Goal: Transaction & Acquisition: Purchase product/service

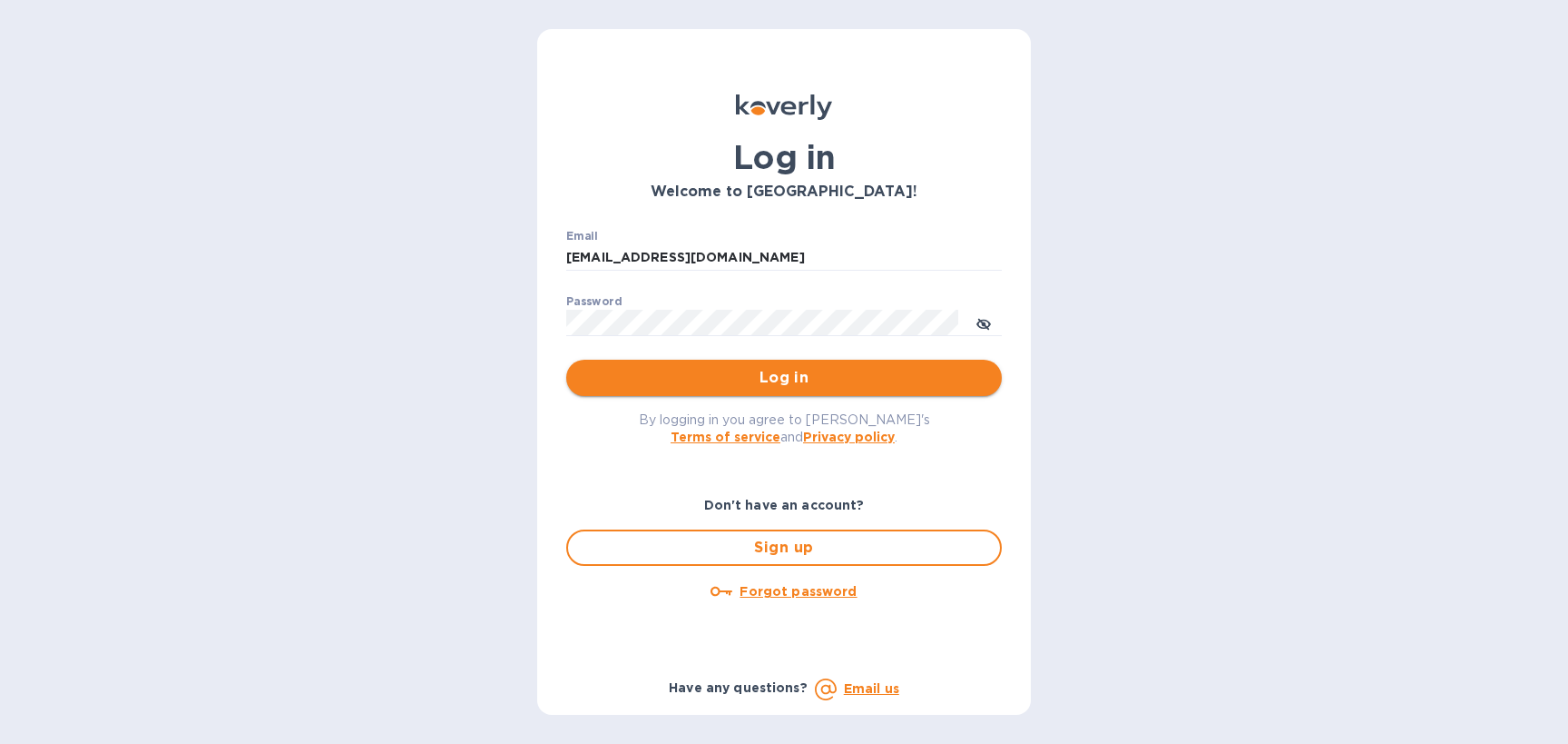
click at [733, 375] on span "Log in" at bounding box center [784, 377] width 406 height 21
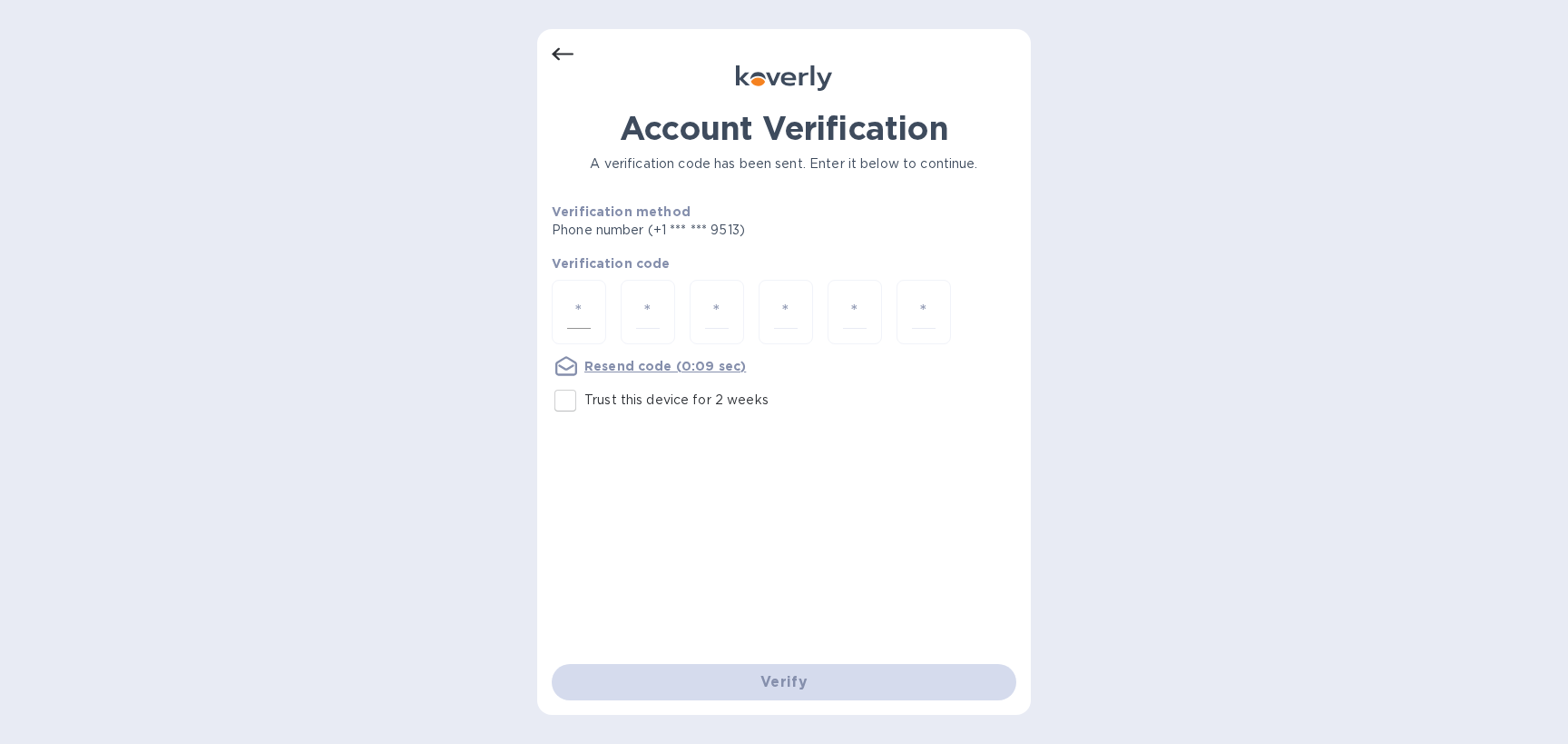
click at [575, 319] on input "number" at bounding box center [578, 312] width 23 height 33
type input "4"
type input "2"
type input "3"
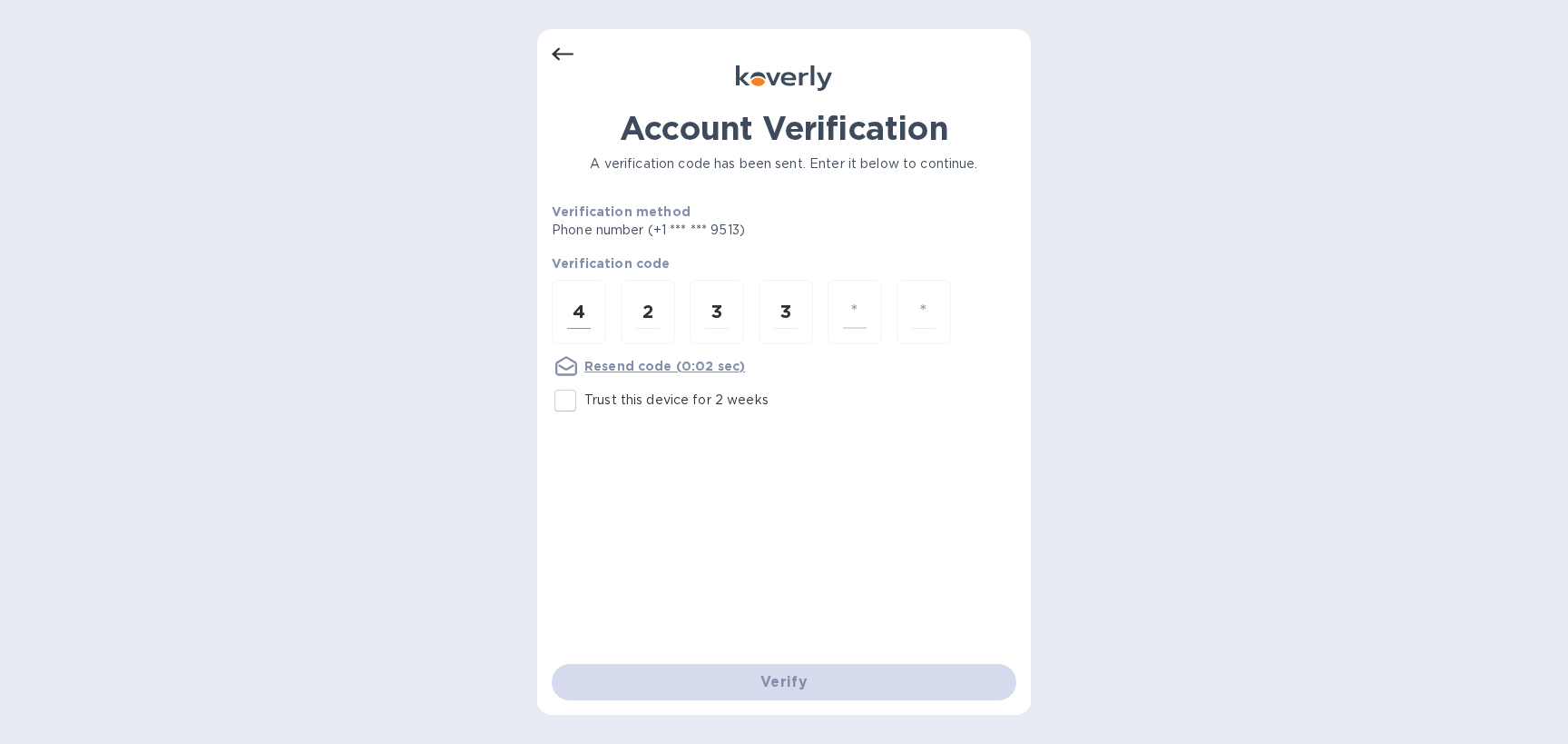
type input "7"
type input "4"
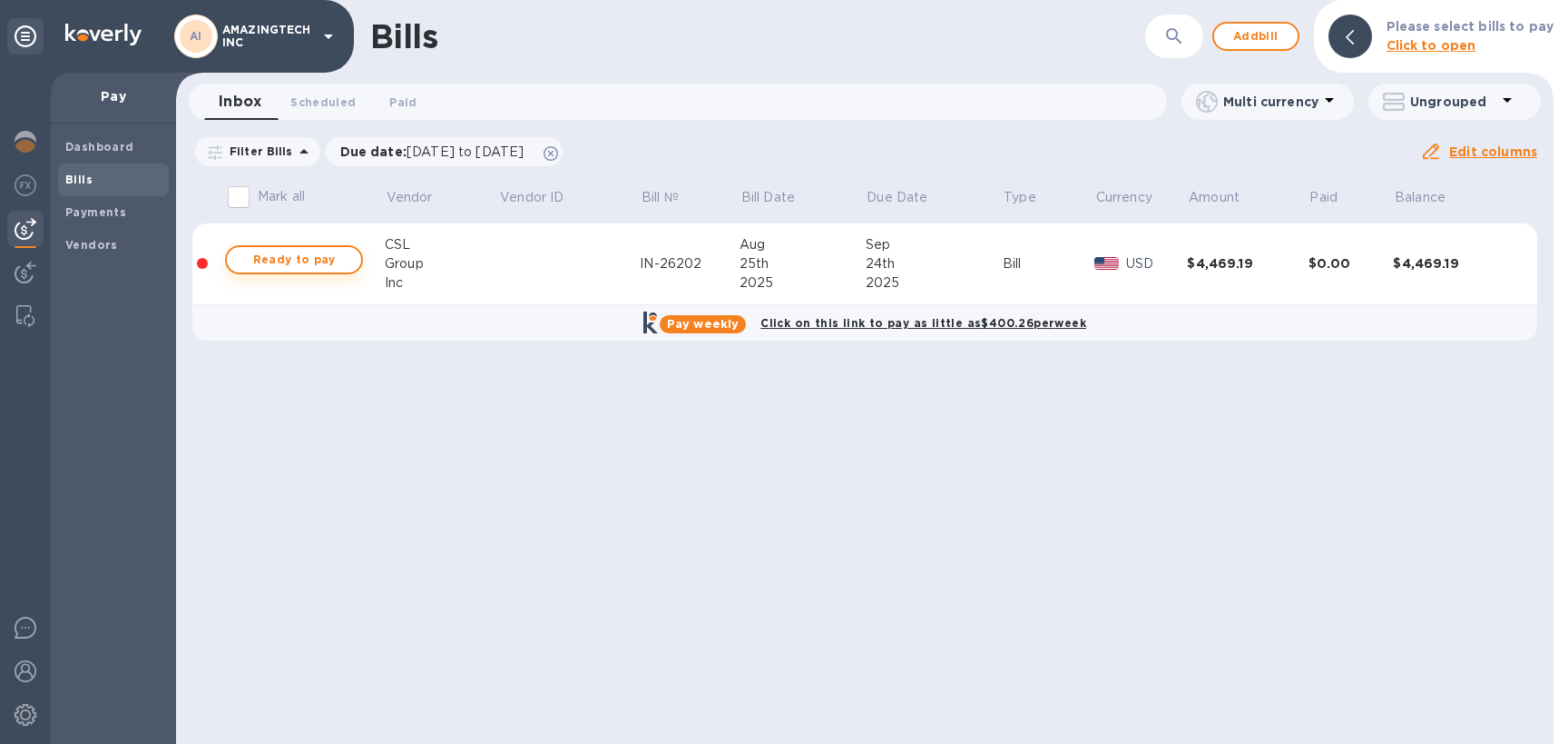
click at [302, 267] on span "Ready to pay" at bounding box center [294, 259] width 105 height 21
checkbox input "true"
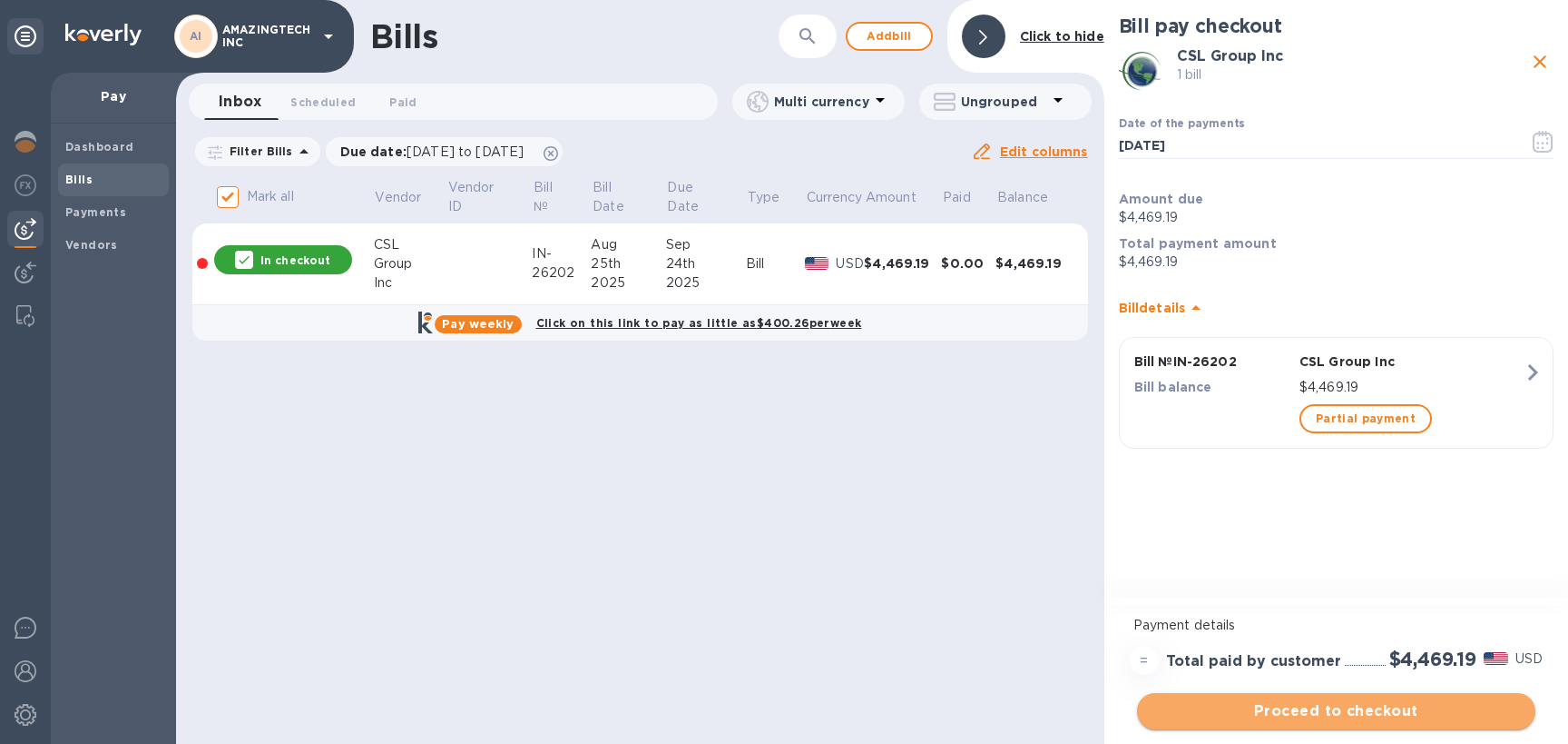
click at [1341, 713] on span "Proceed to checkout" at bounding box center [1336, 711] width 369 height 21
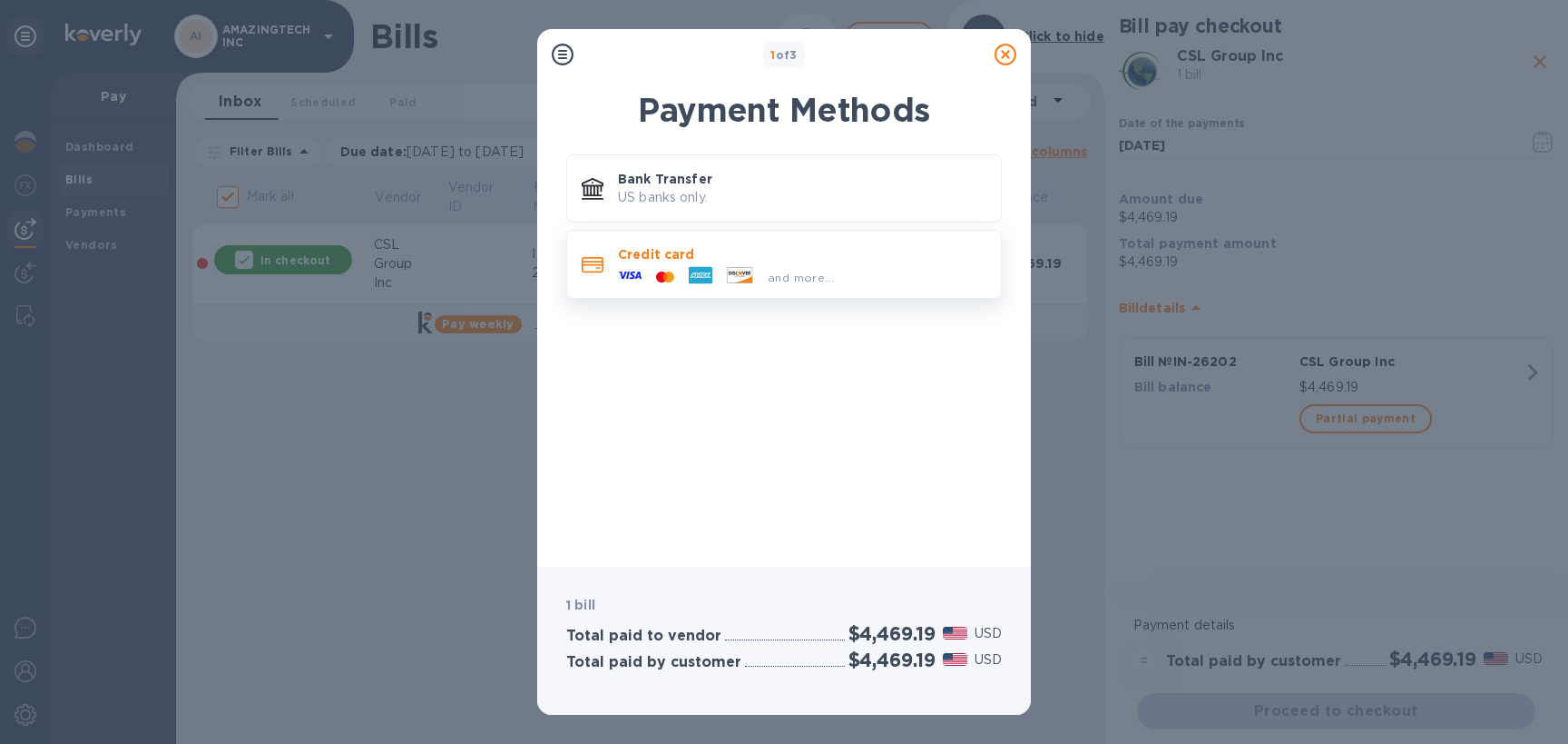
click at [772, 276] on span "and more..." at bounding box center [800, 277] width 66 height 14
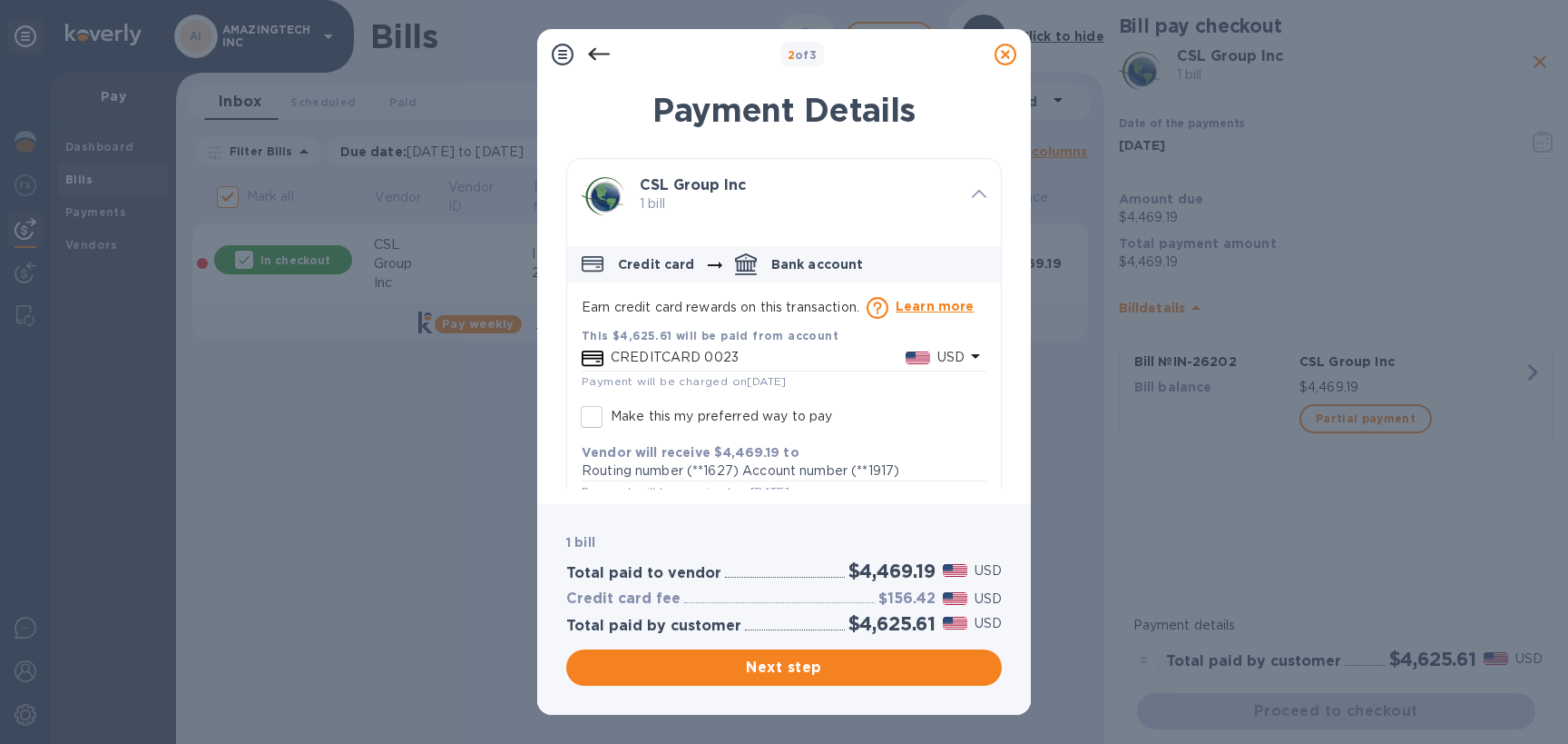
click at [780, 366] on p "CREDITCARD 0023" at bounding box center [758, 357] width 295 height 20
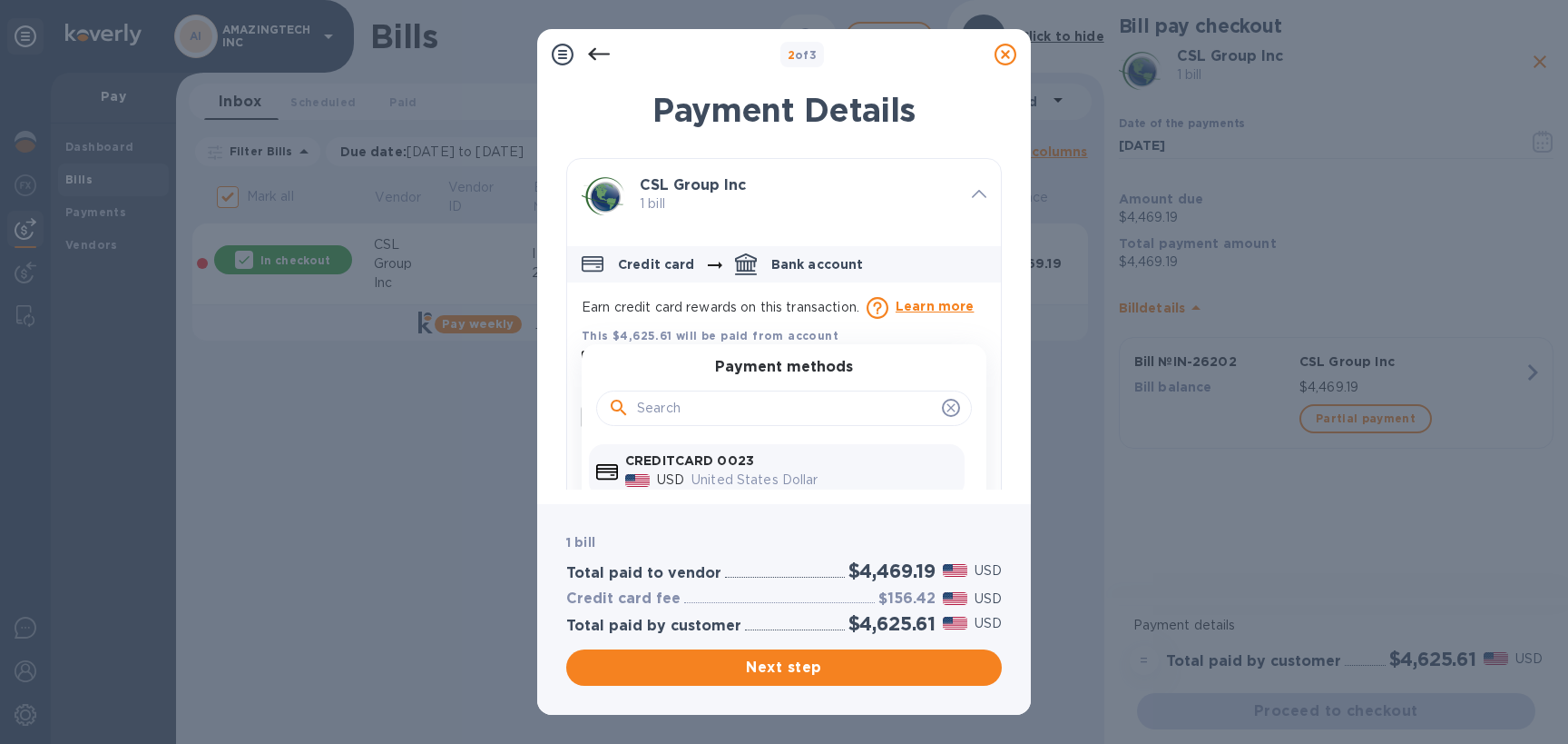
scroll to position [105, 0]
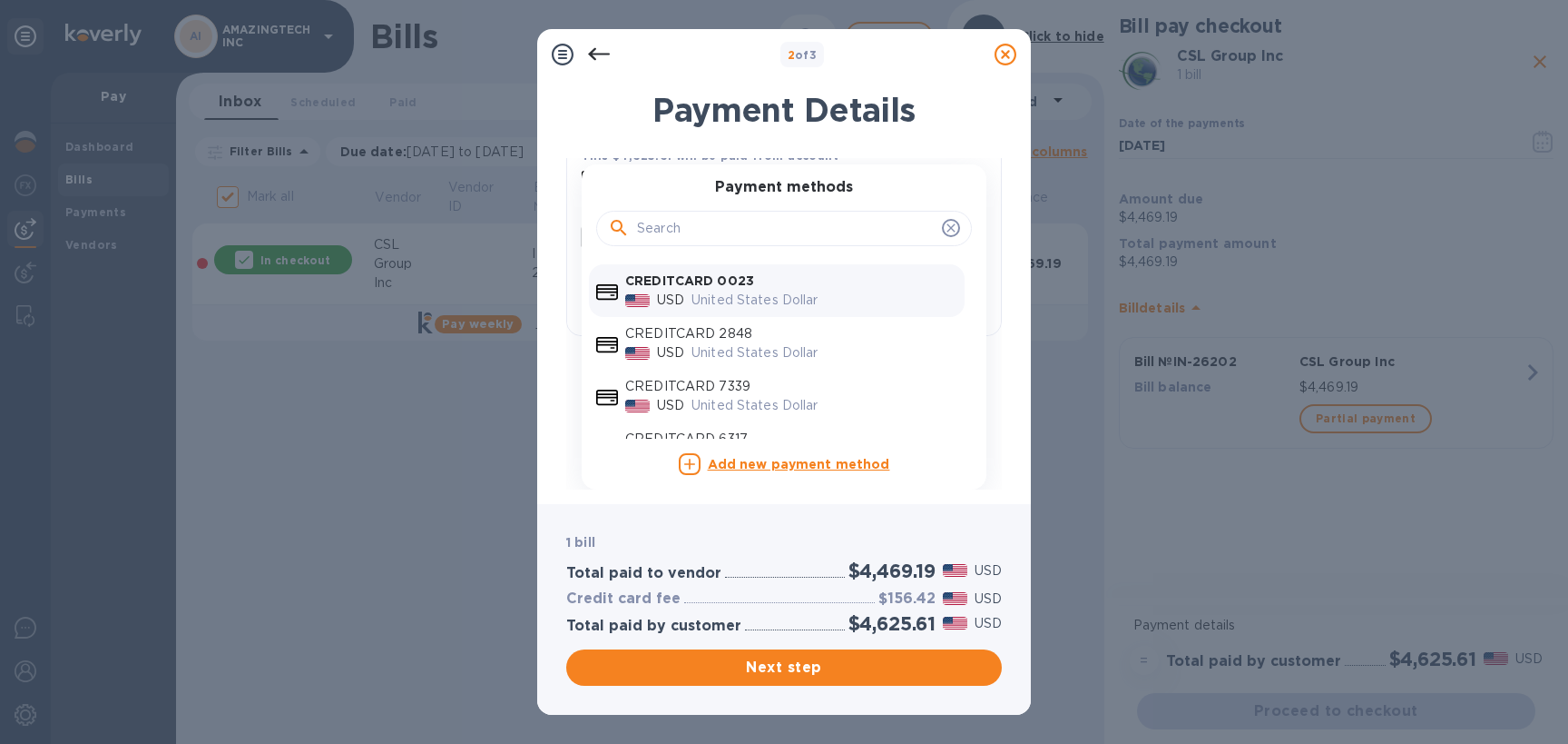
click at [786, 410] on p "United States Dollar" at bounding box center [824, 405] width 266 height 20
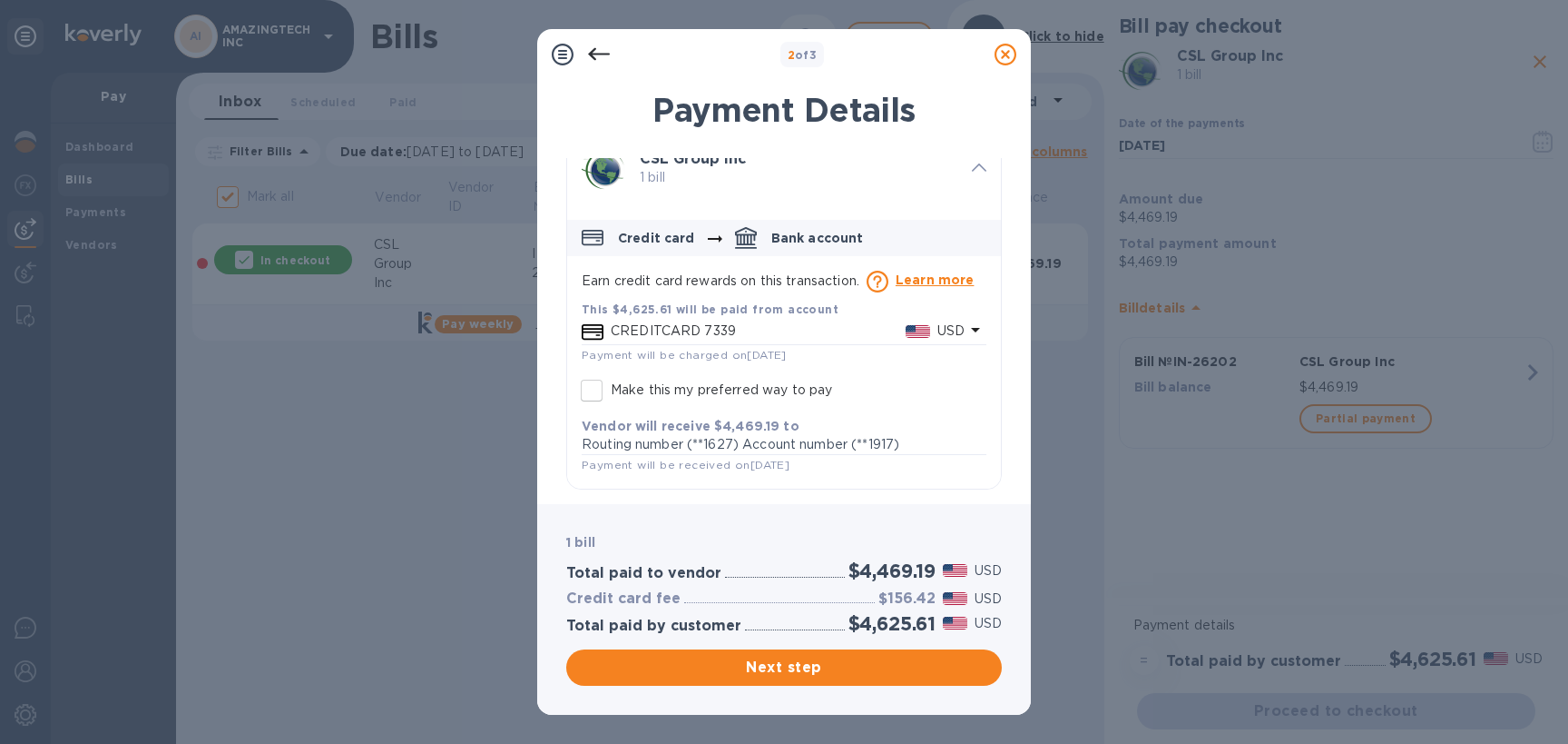
scroll to position [45, 0]
click at [782, 671] on span "Next step" at bounding box center [784, 667] width 406 height 21
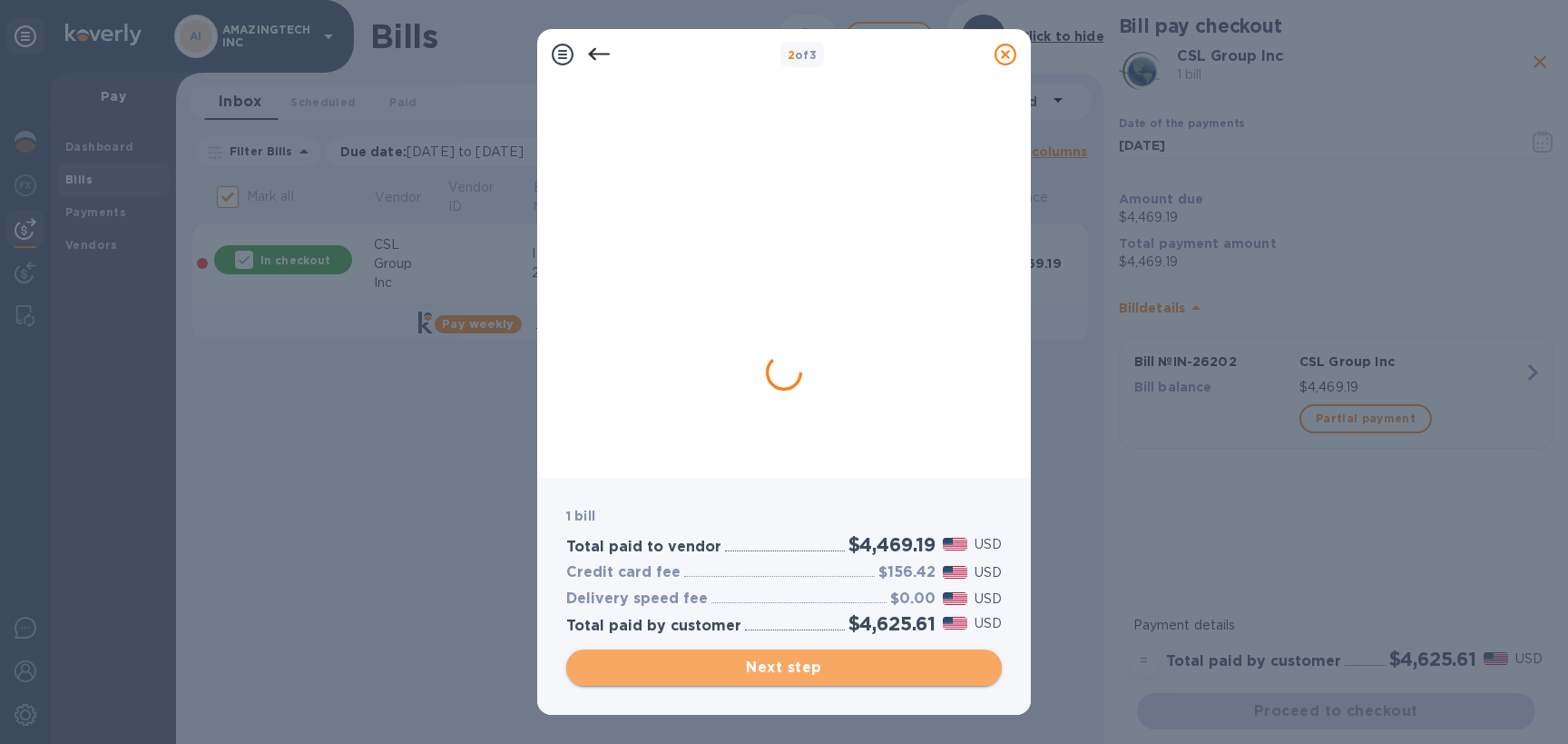
click at [782, 671] on span "Next step" at bounding box center [784, 667] width 406 height 21
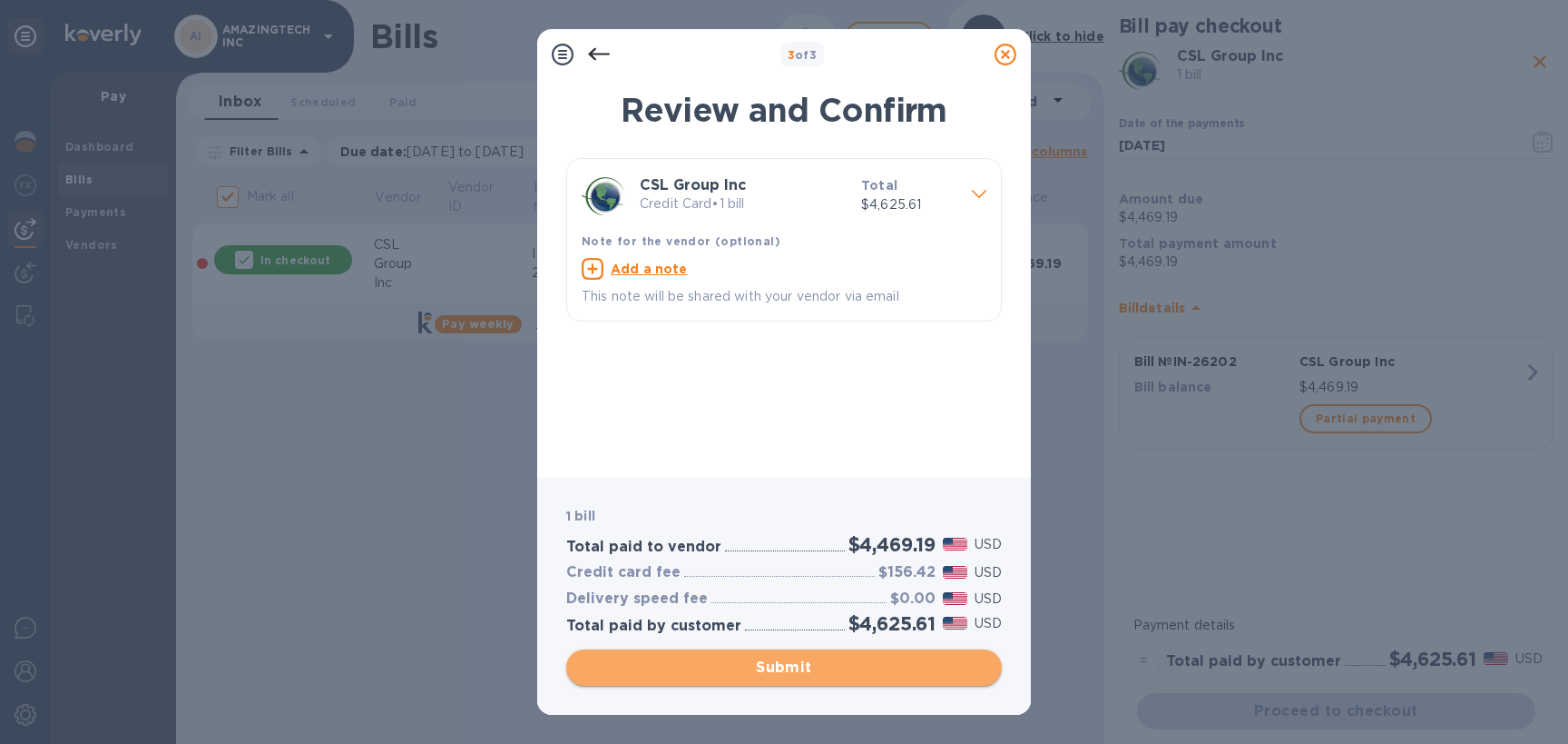
click at [721, 666] on span "Submit" at bounding box center [784, 667] width 406 height 21
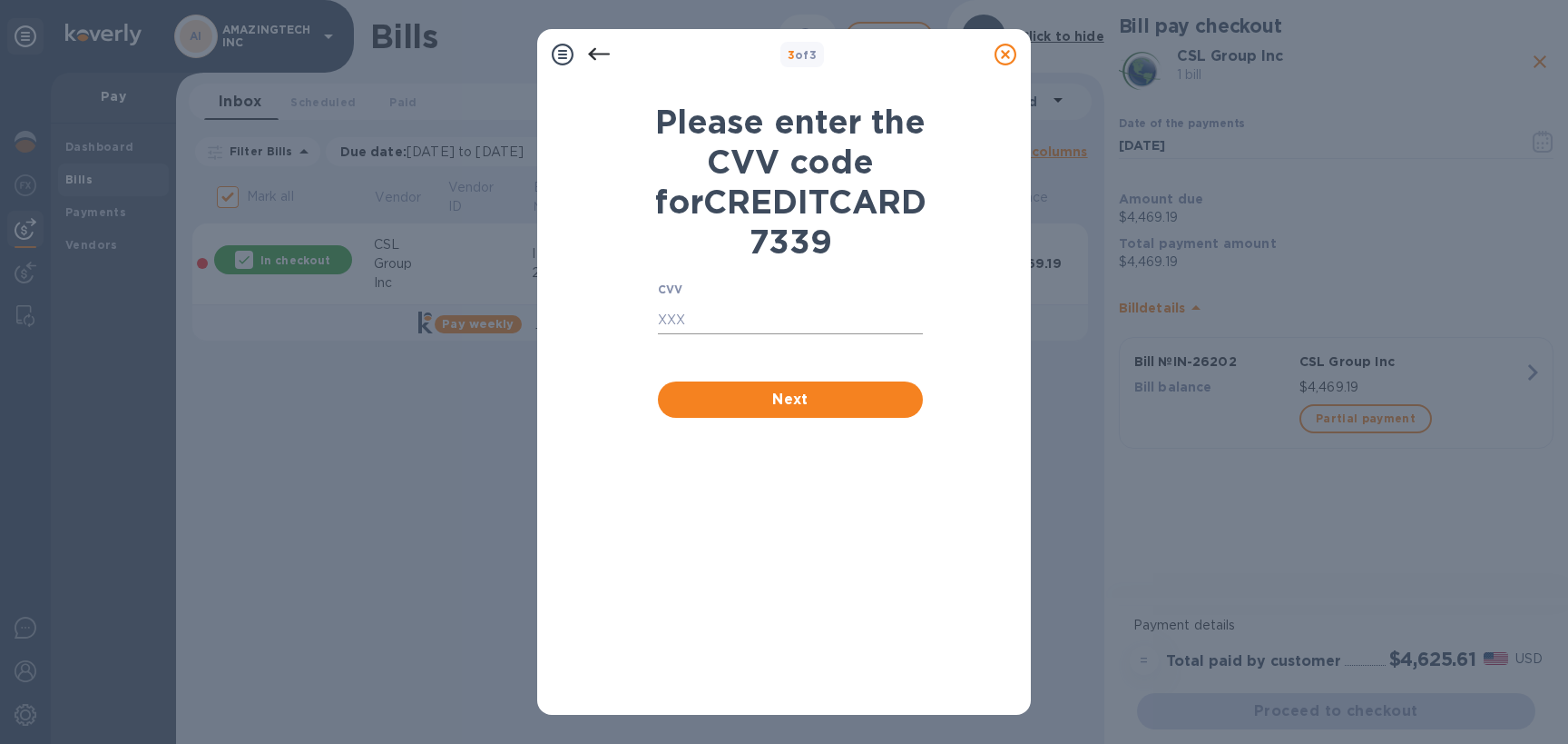
click at [749, 334] on input "text" at bounding box center [790, 320] width 265 height 27
click at [733, 334] on input "text" at bounding box center [790, 320] width 265 height 27
type input "653"
click at [693, 410] on span "Next" at bounding box center [790, 399] width 236 height 21
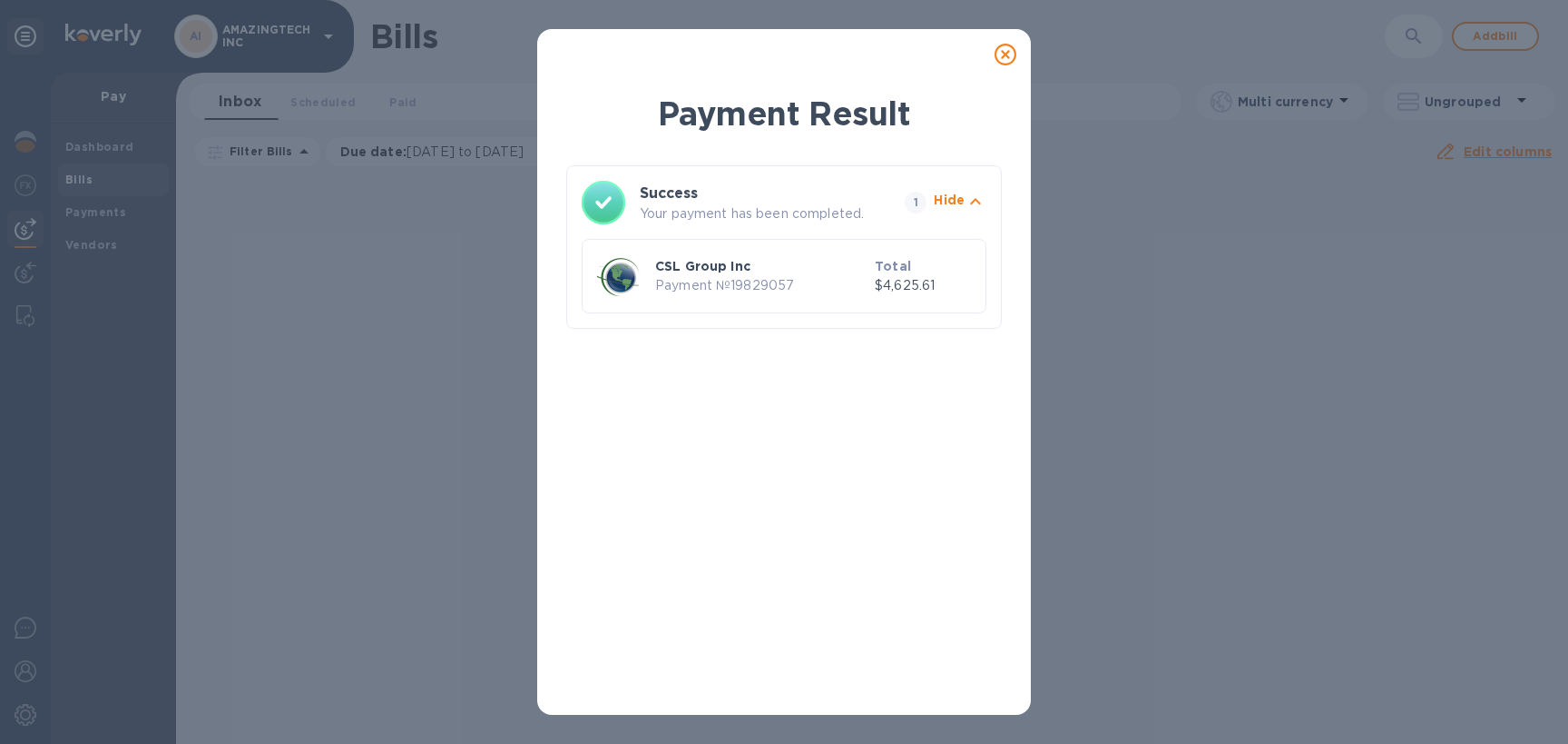
click at [764, 279] on p "Payment № 19829057" at bounding box center [761, 286] width 212 height 20
click at [670, 282] on p "Payment № 19829057" at bounding box center [761, 286] width 212 height 20
copy p "Payment № 19829057"
click at [993, 53] on div at bounding box center [1005, 54] width 36 height 36
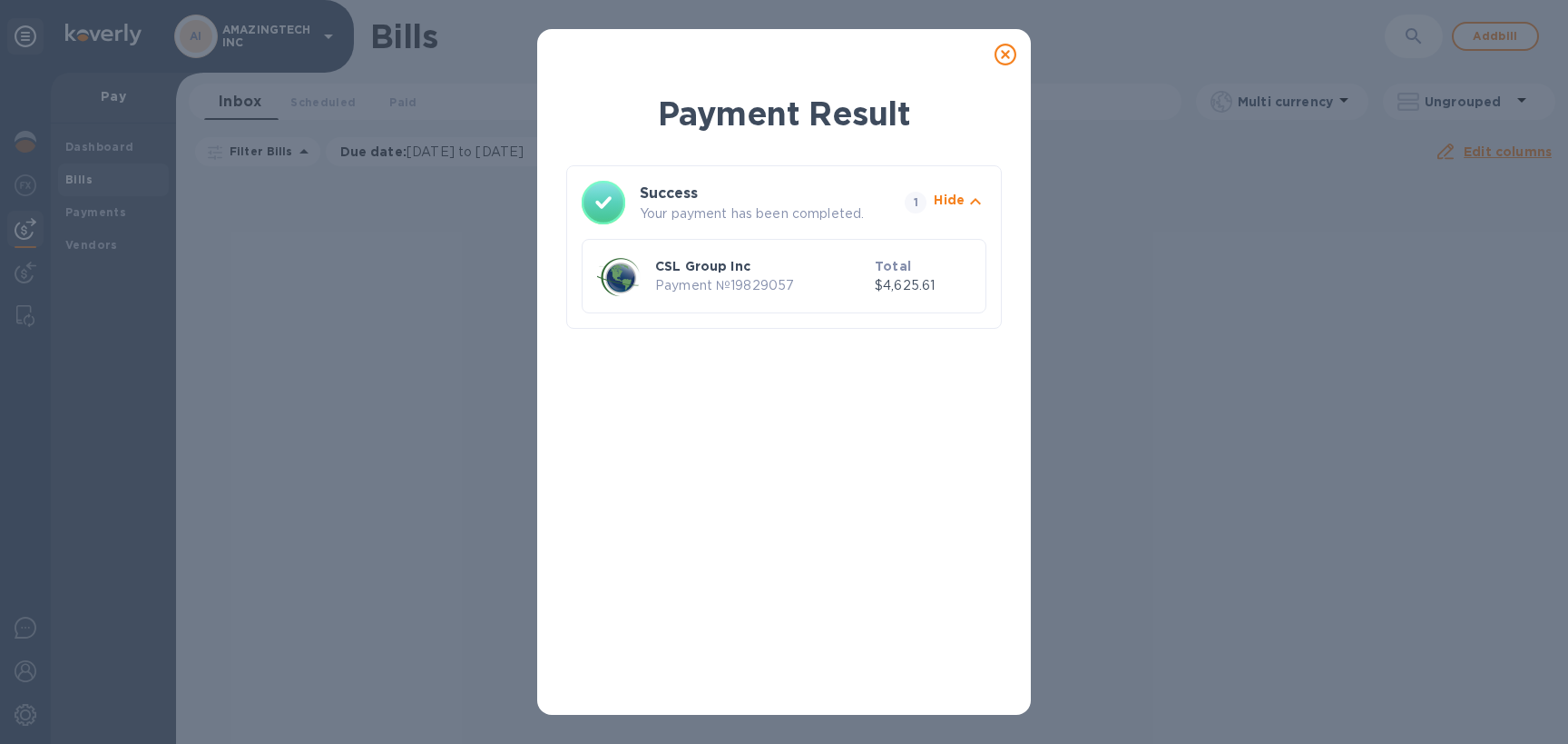
click at [1007, 52] on icon at bounding box center [1005, 54] width 21 height 21
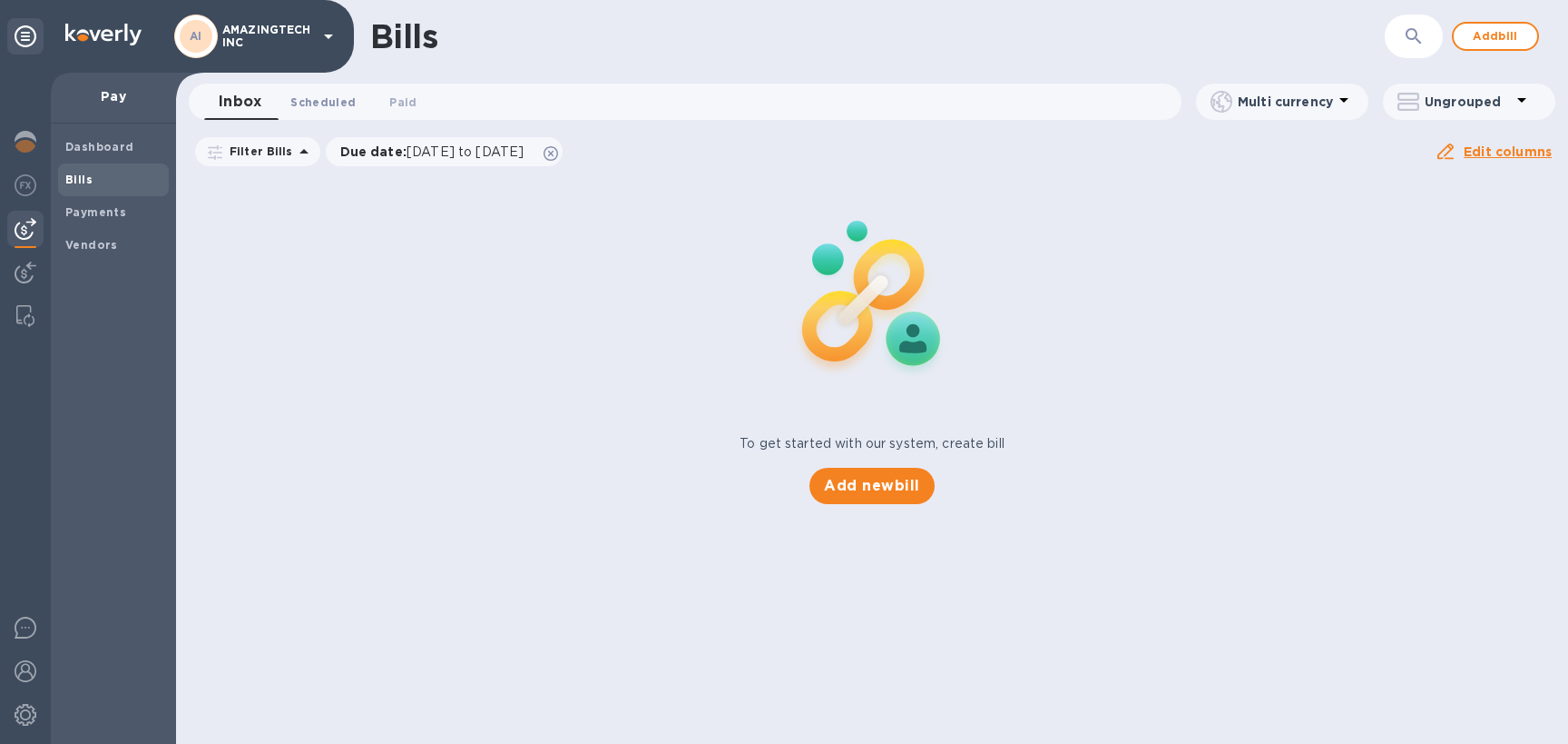
click at [344, 106] on span "Scheduled 0" at bounding box center [323, 102] width 65 height 20
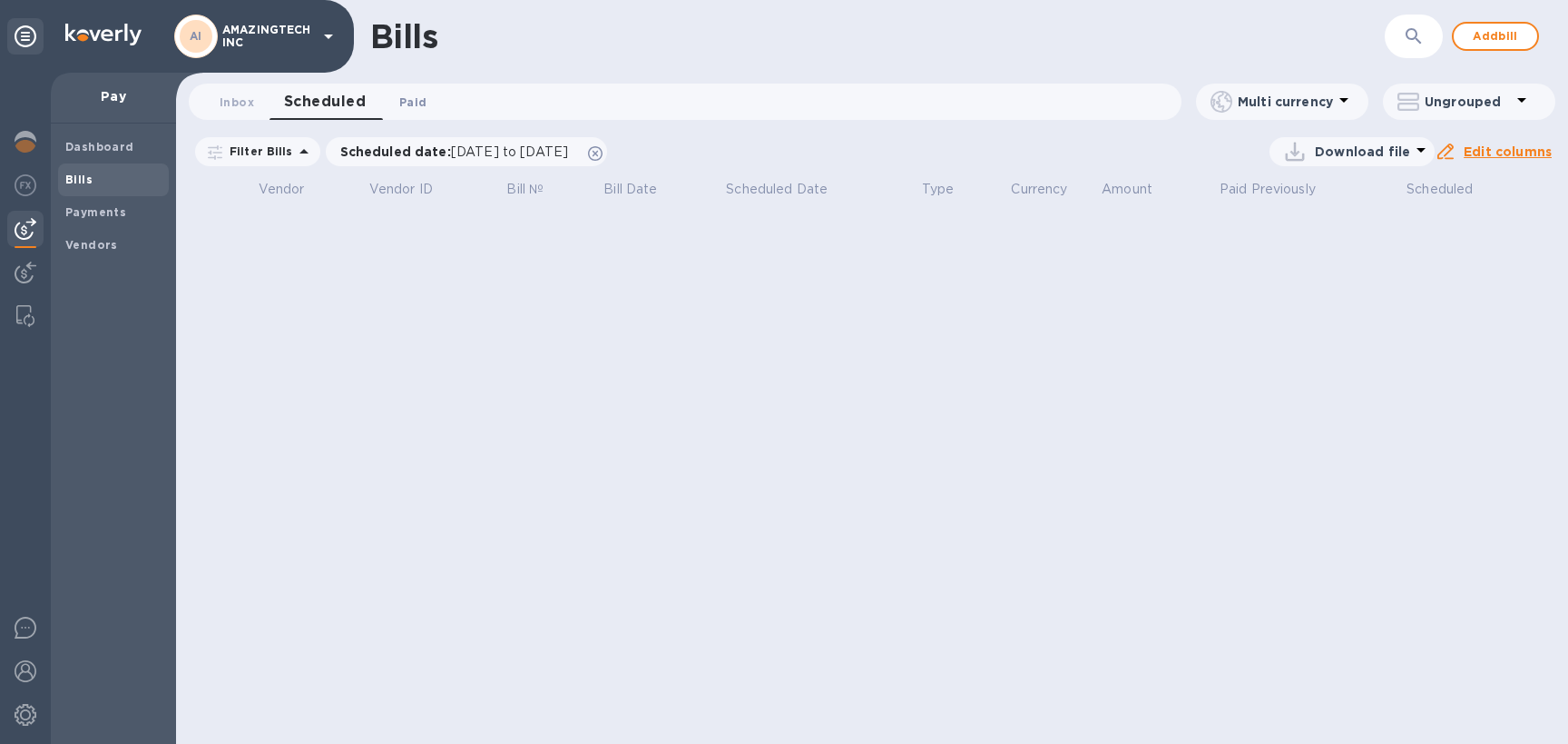
click at [408, 104] on span "Paid 0" at bounding box center [413, 102] width 27 height 20
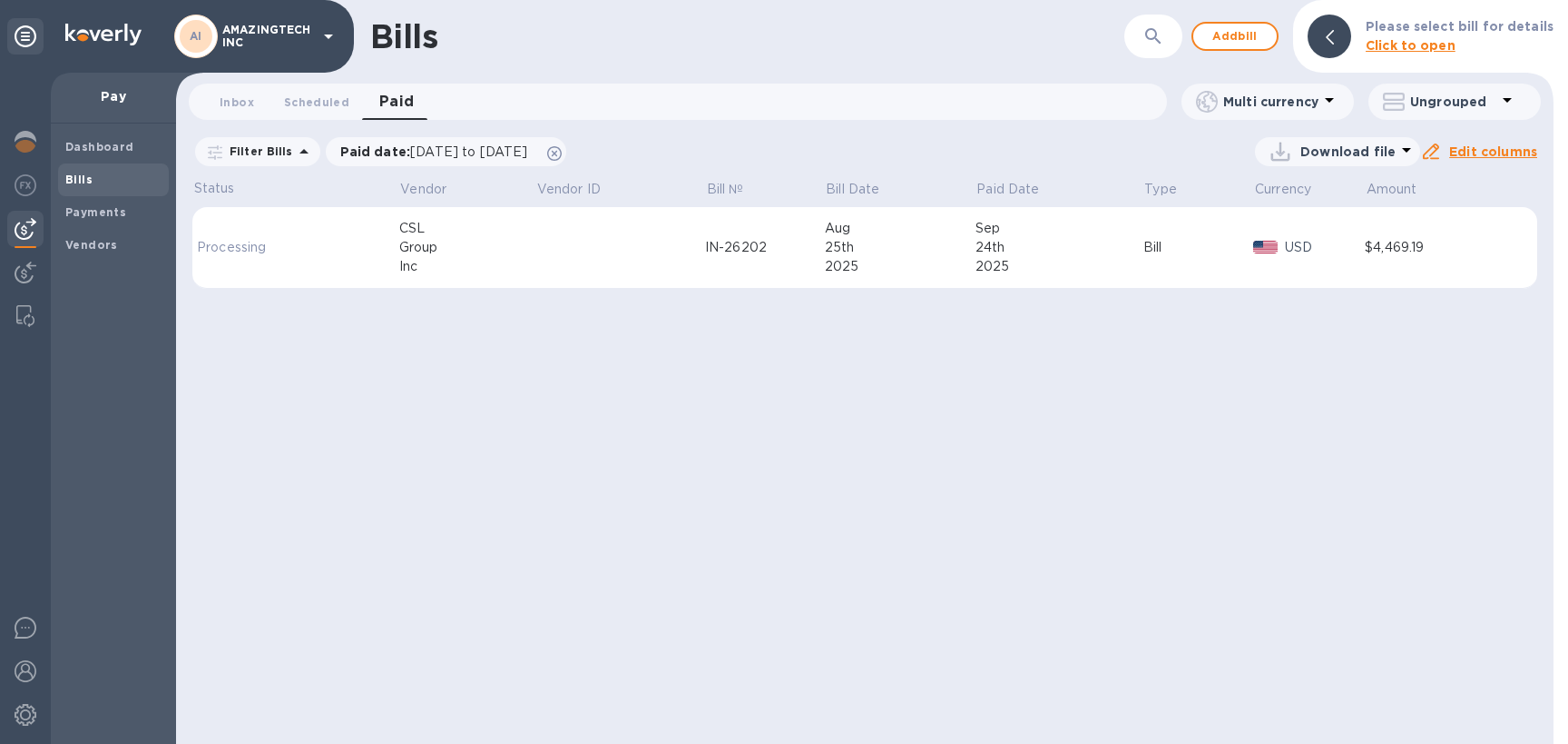
click at [475, 264] on div "Inc" at bounding box center [468, 266] width 136 height 20
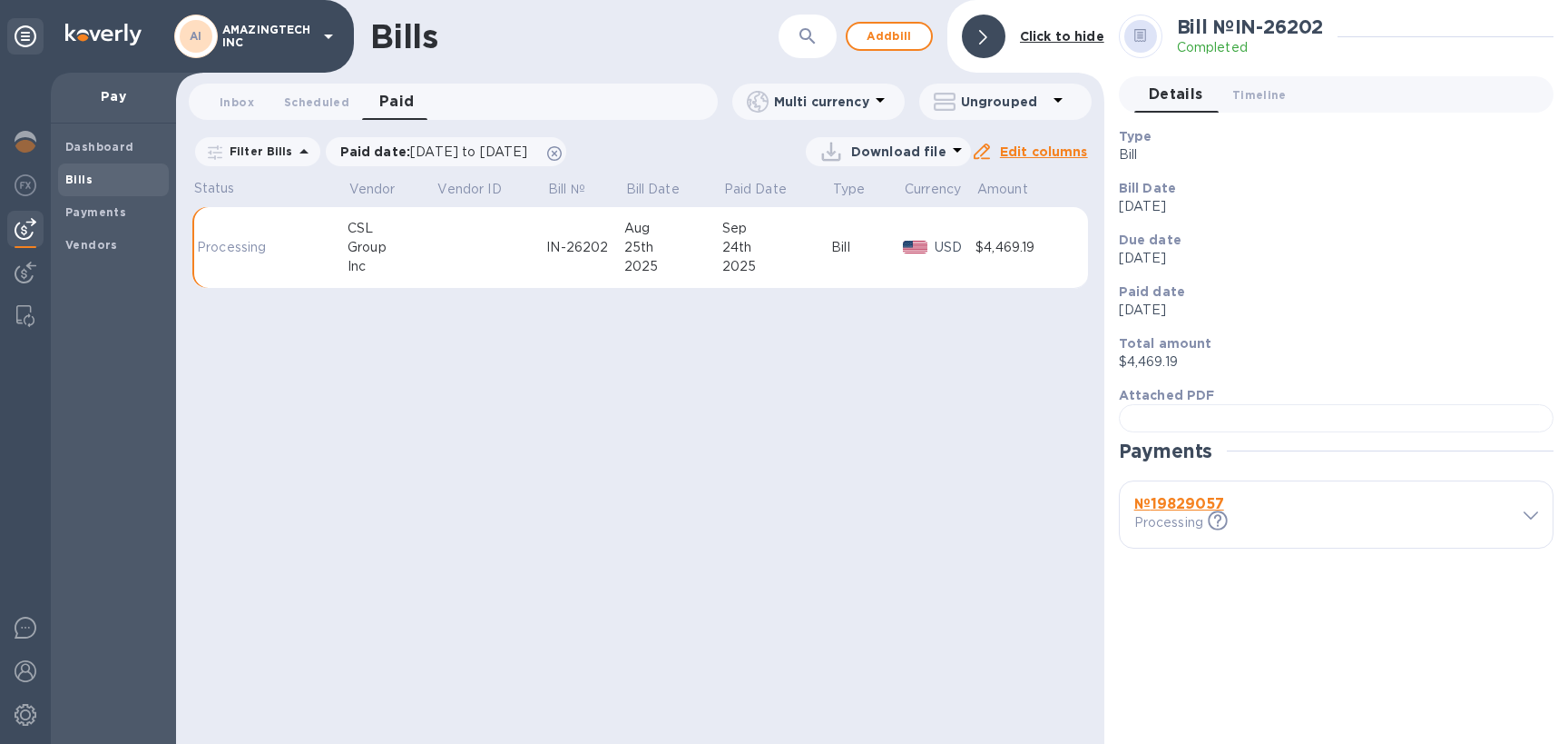
scroll to position [355, 0]
click at [1200, 512] on b "№ 19829057" at bounding box center [1179, 503] width 90 height 18
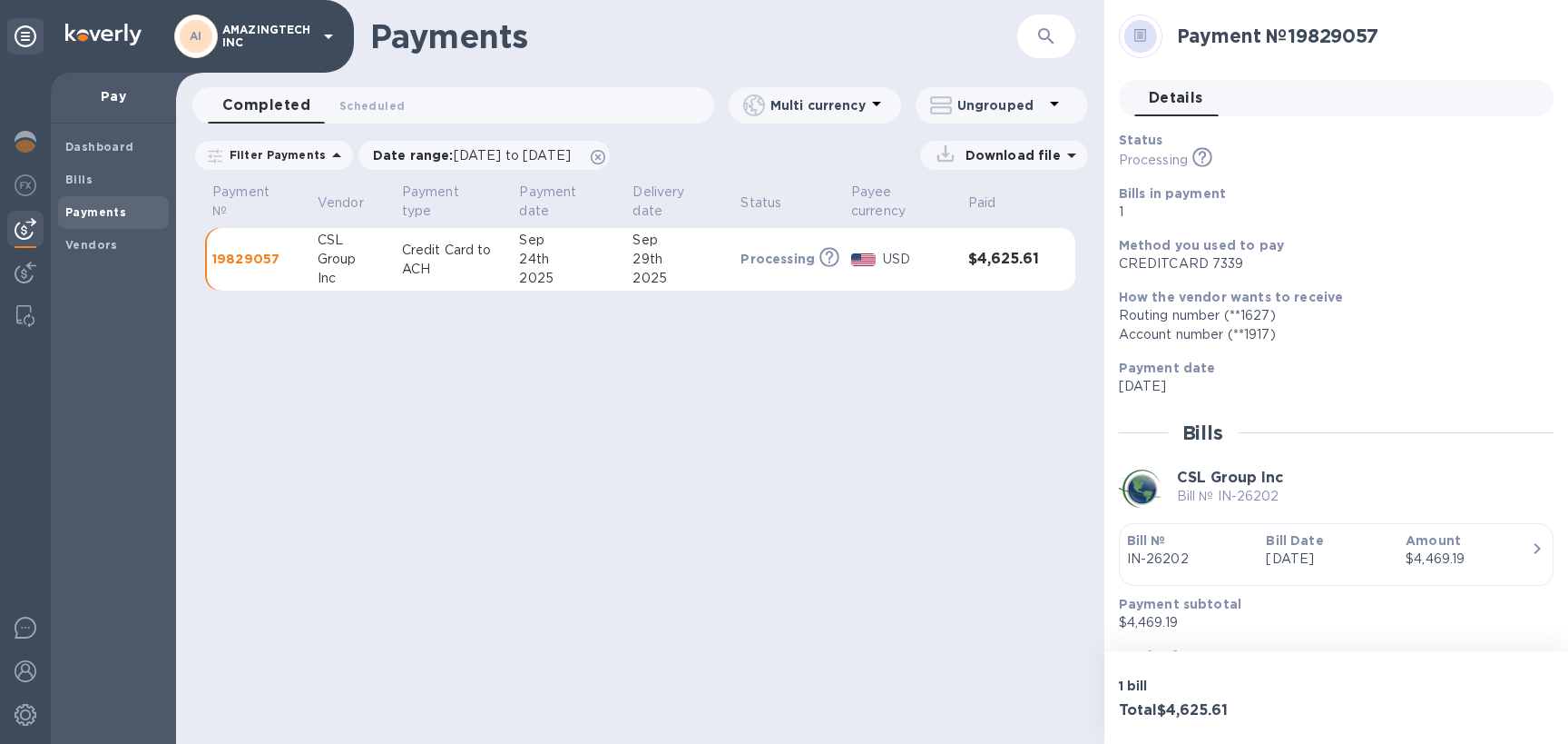
click at [978, 258] on h3 "$4,625.61" at bounding box center [1004, 259] width 71 height 18
click at [688, 266] on div "29th" at bounding box center [679, 259] width 94 height 20
click at [985, 163] on p "Download file" at bounding box center [1009, 155] width 102 height 19
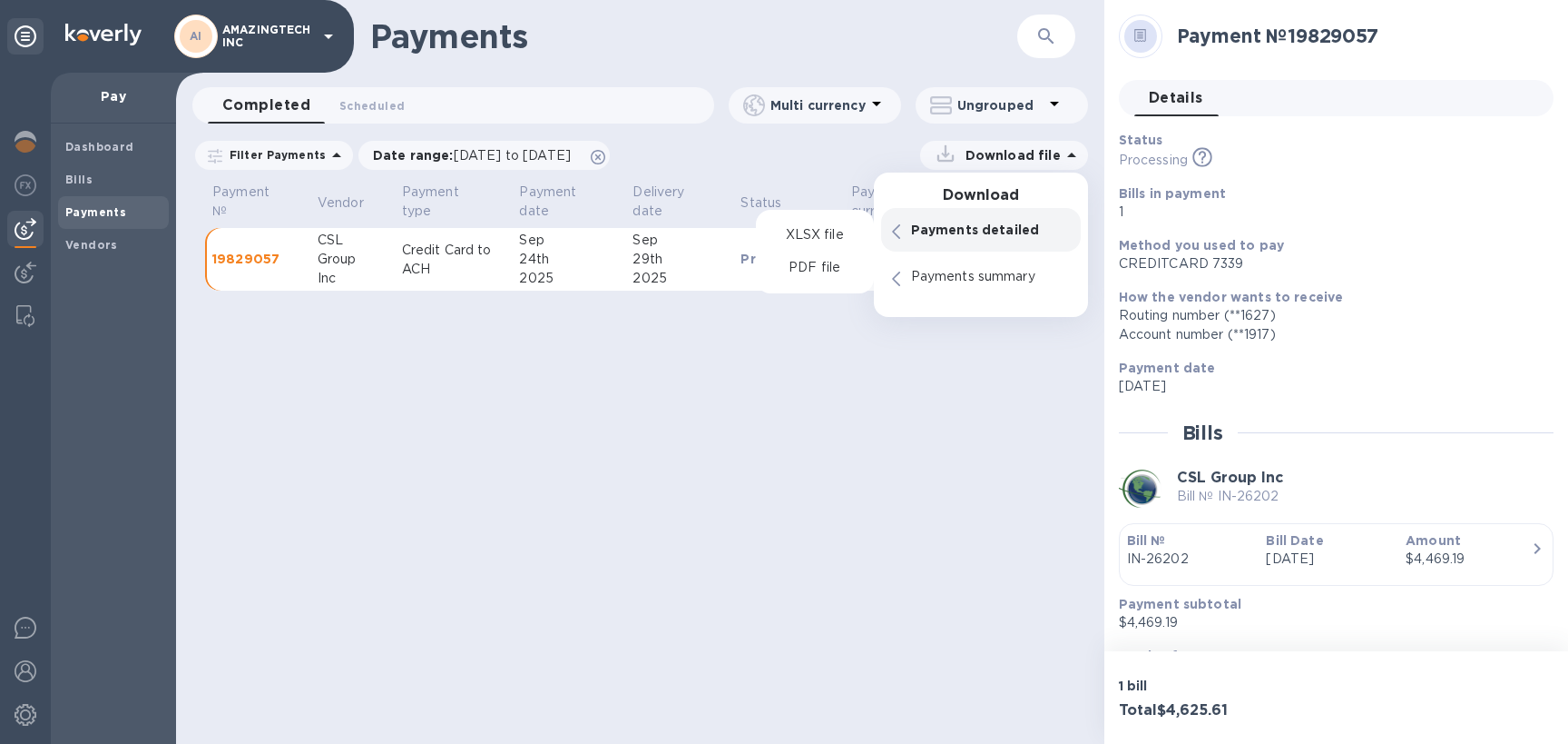
click at [993, 230] on p "Payments detailed" at bounding box center [990, 230] width 159 height 19
click at [820, 261] on p "PDF file" at bounding box center [814, 268] width 54 height 19
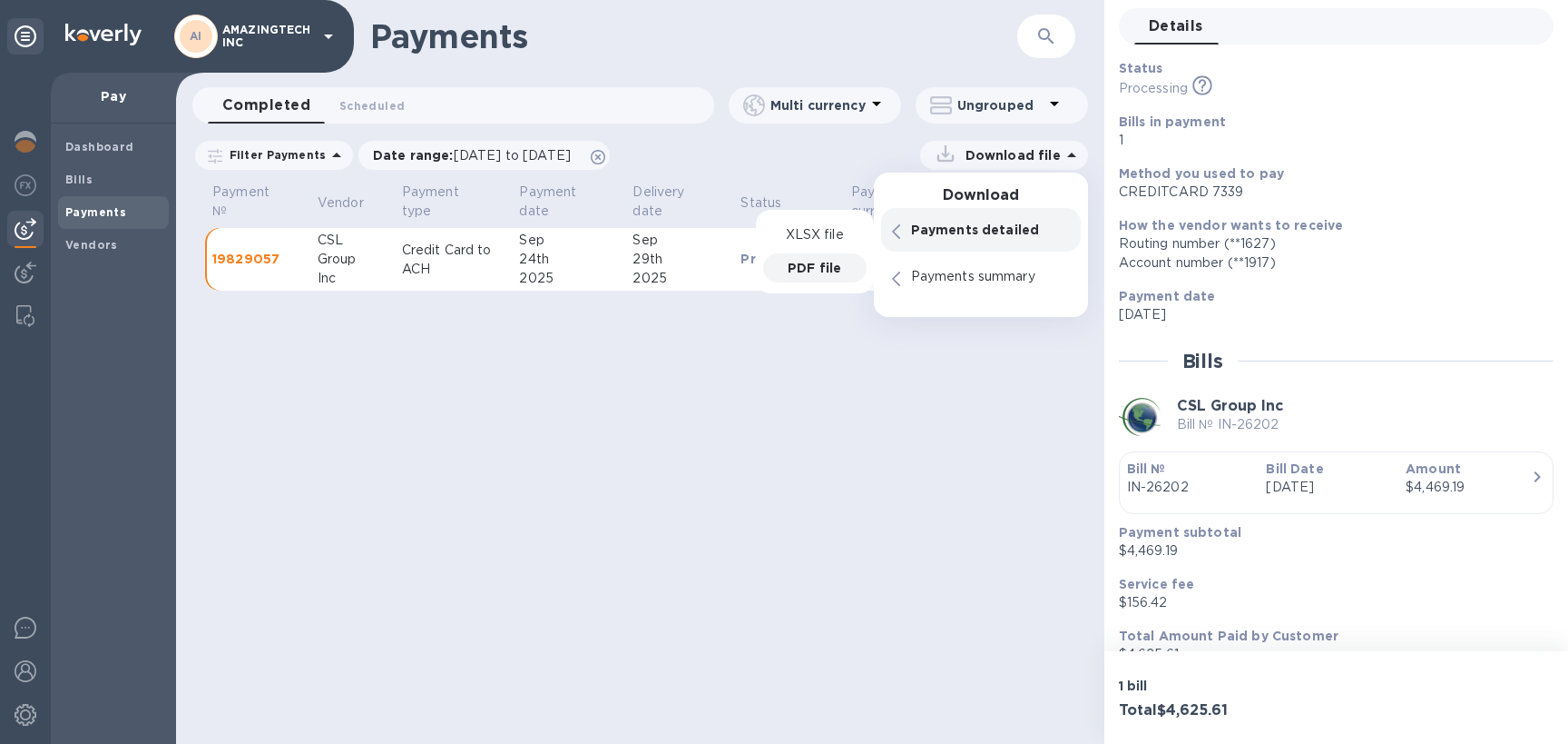
scroll to position [98, 0]
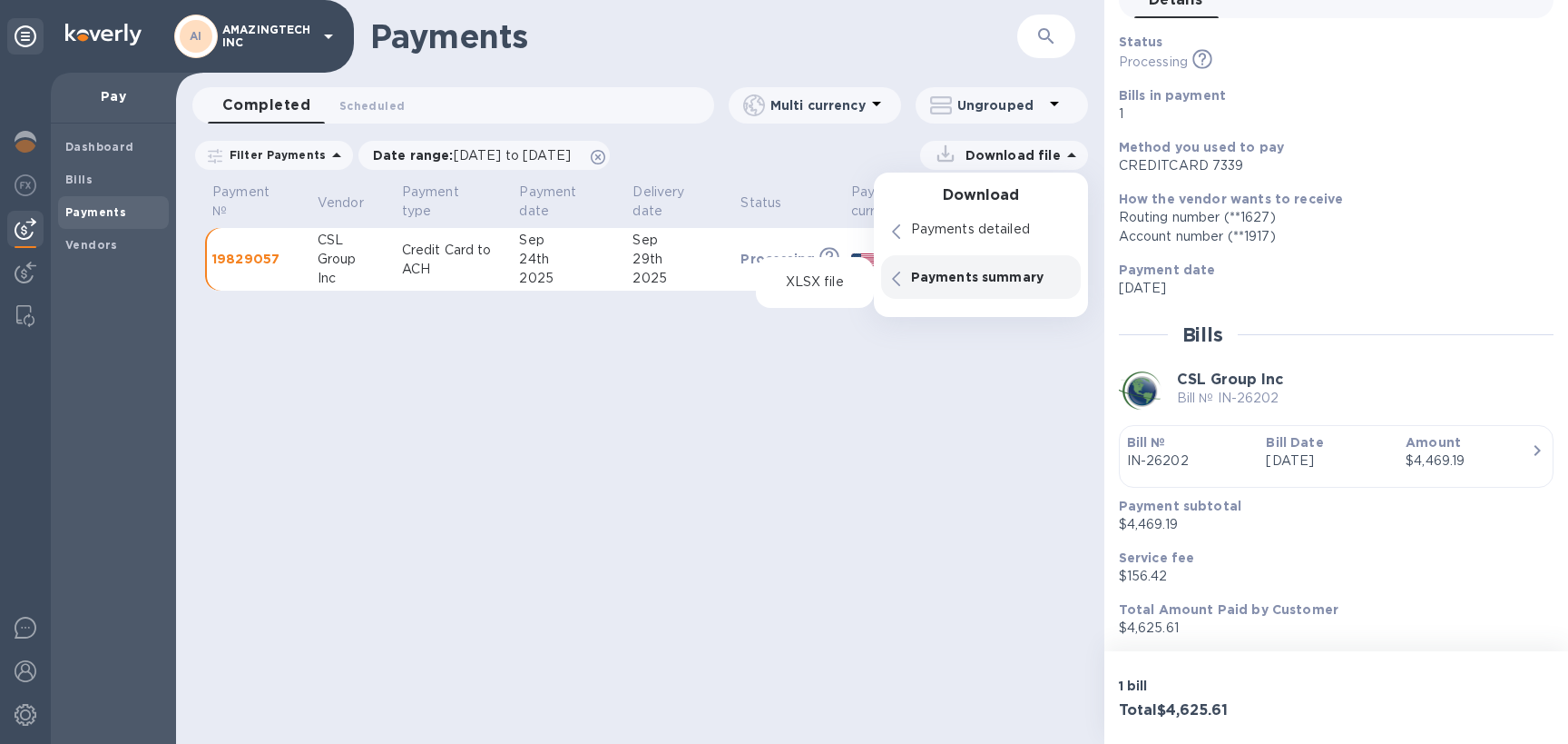
click at [1032, 281] on p "Payments summary" at bounding box center [990, 277] width 159 height 19
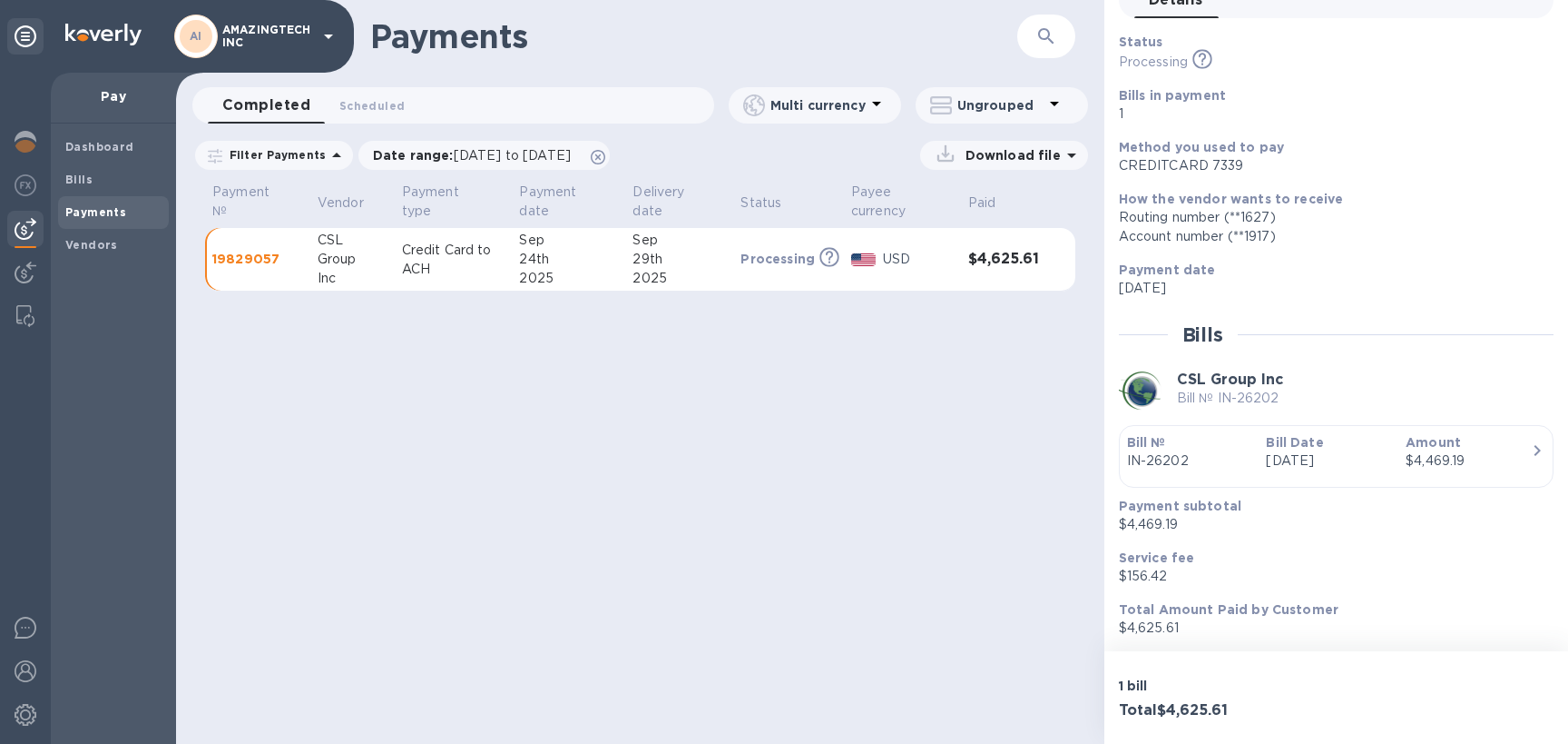
click at [1324, 319] on div "Status Processing This payment is under compliance review, which may take up to…" at bounding box center [1337, 335] width 435 height 604
click at [267, 261] on p "19829057" at bounding box center [257, 259] width 91 height 19
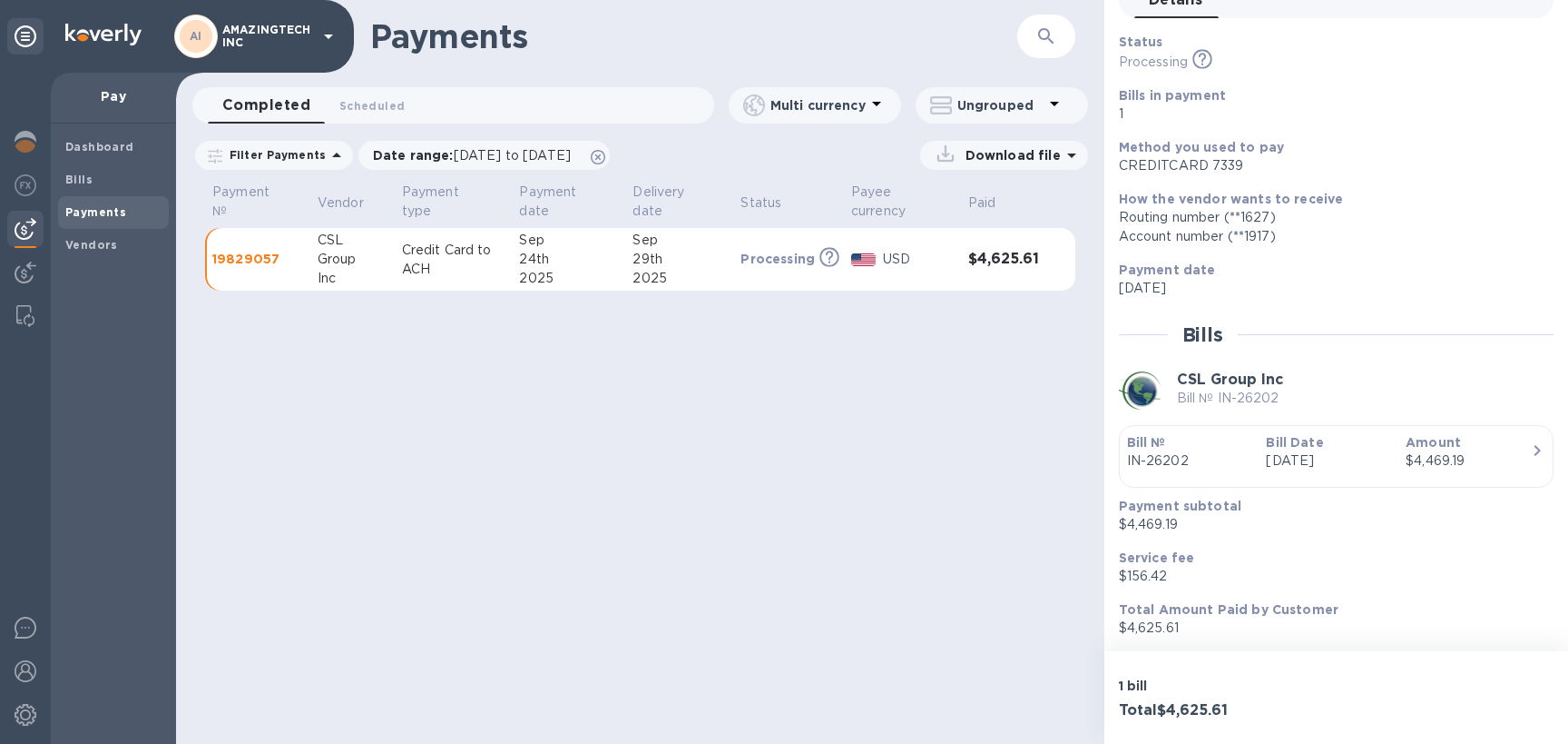
click at [1172, 98] on b "Bills in payment" at bounding box center [1172, 96] width 107 height 15
click at [1271, 374] on b "CSL Group Inc" at bounding box center [1230, 379] width 106 height 18
click at [1527, 451] on icon "button" at bounding box center [1536, 450] width 21 height 21
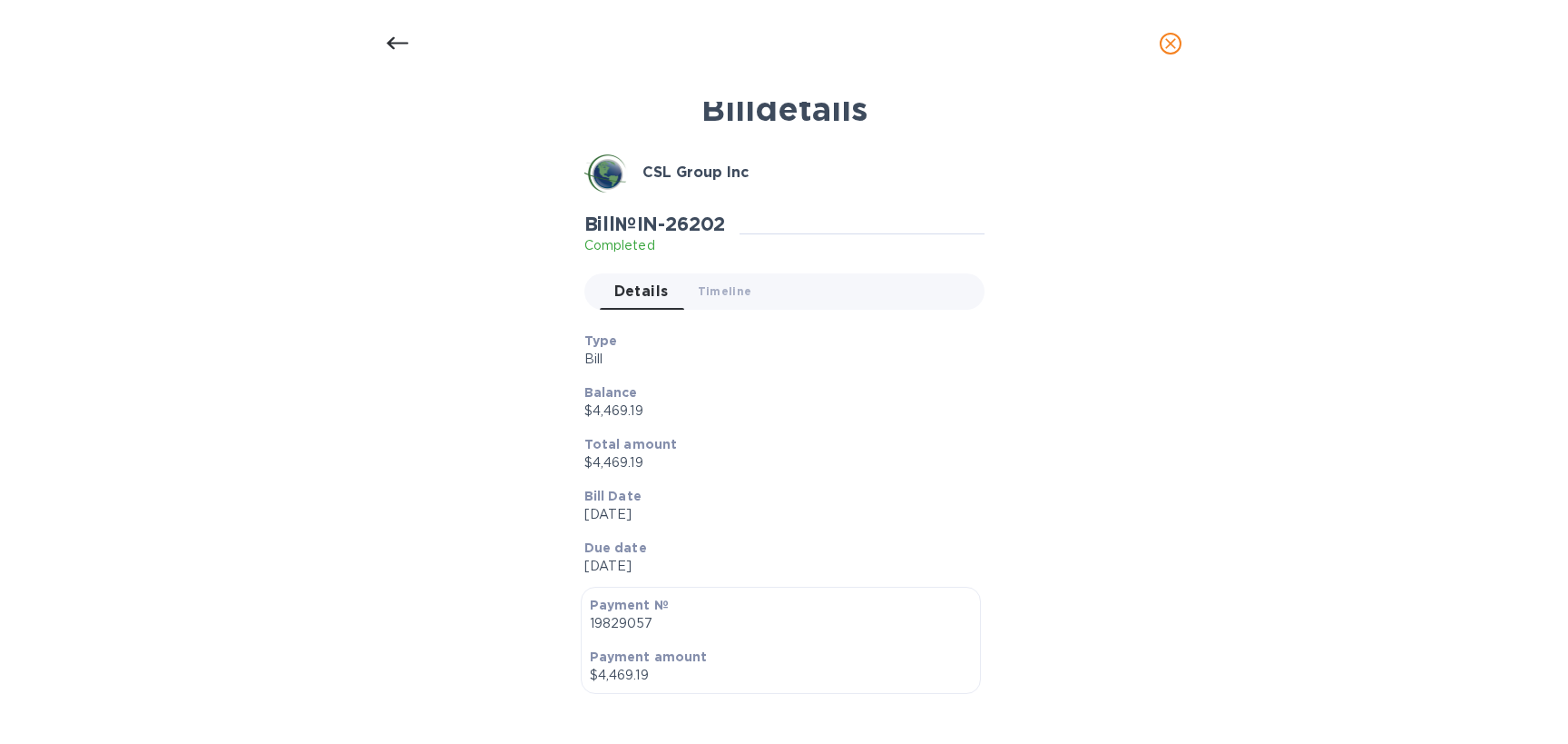
scroll to position [0, 0]
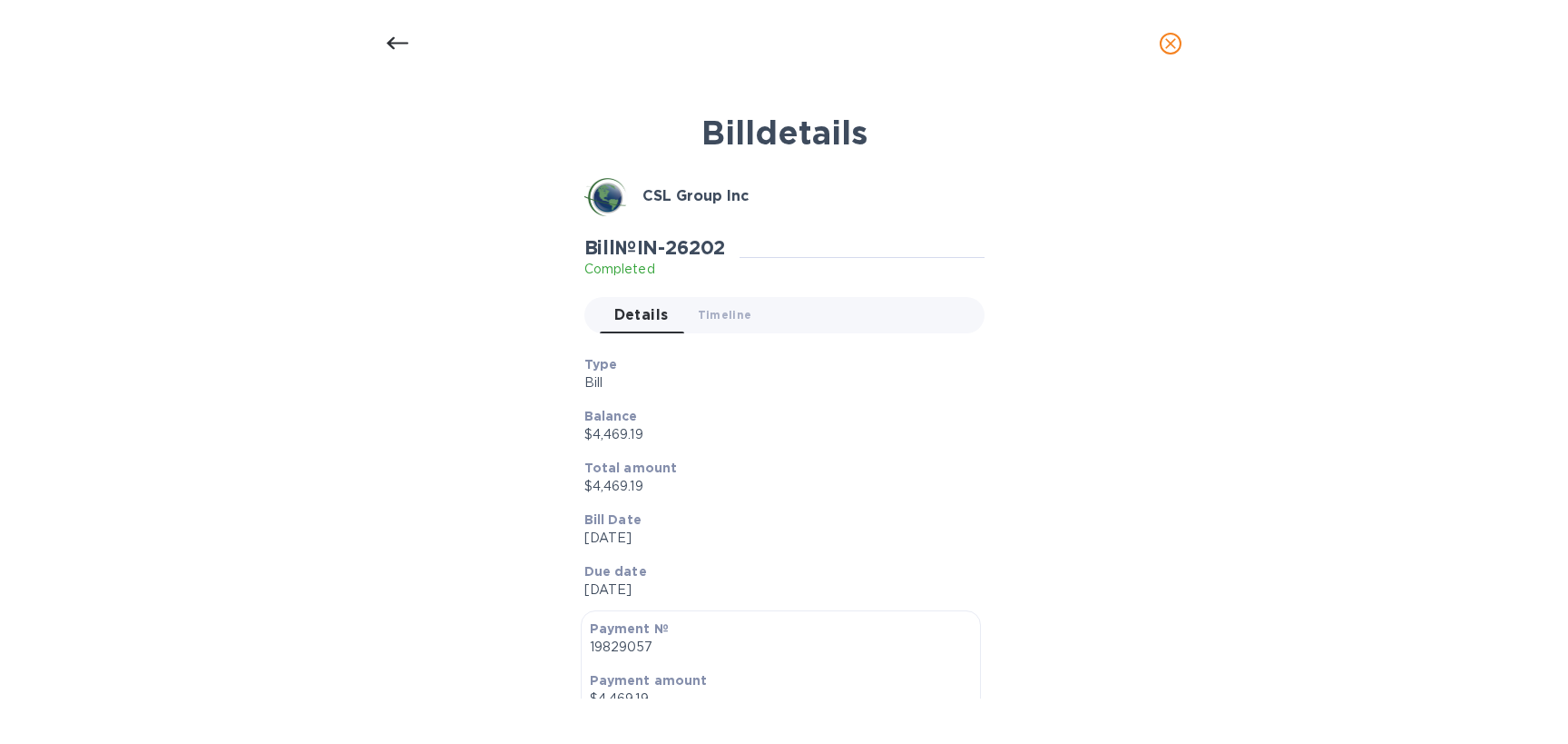
click at [1168, 47] on icon "close" at bounding box center [1171, 44] width 11 height 11
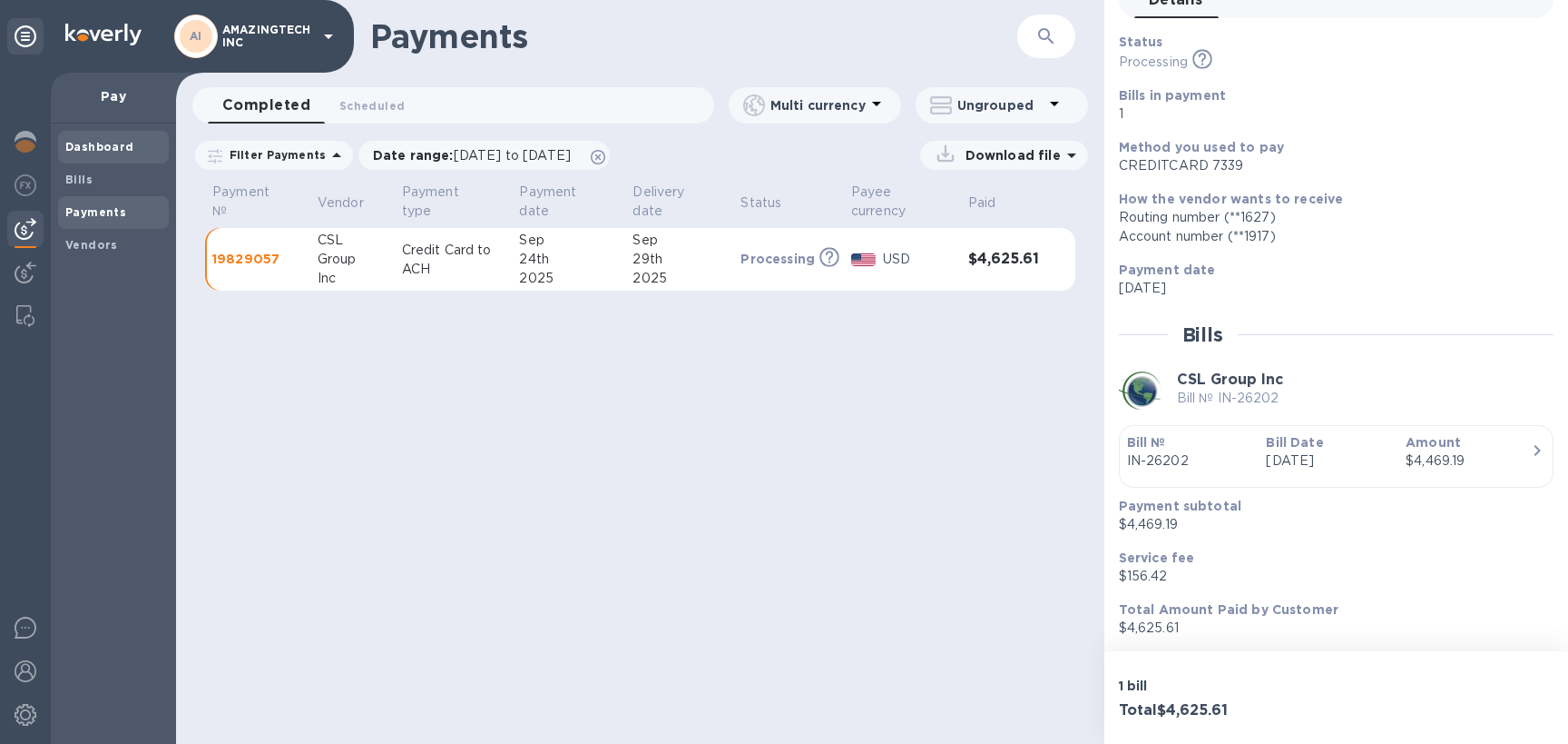
click at [96, 154] on span "Dashboard" at bounding box center [99, 147] width 69 height 19
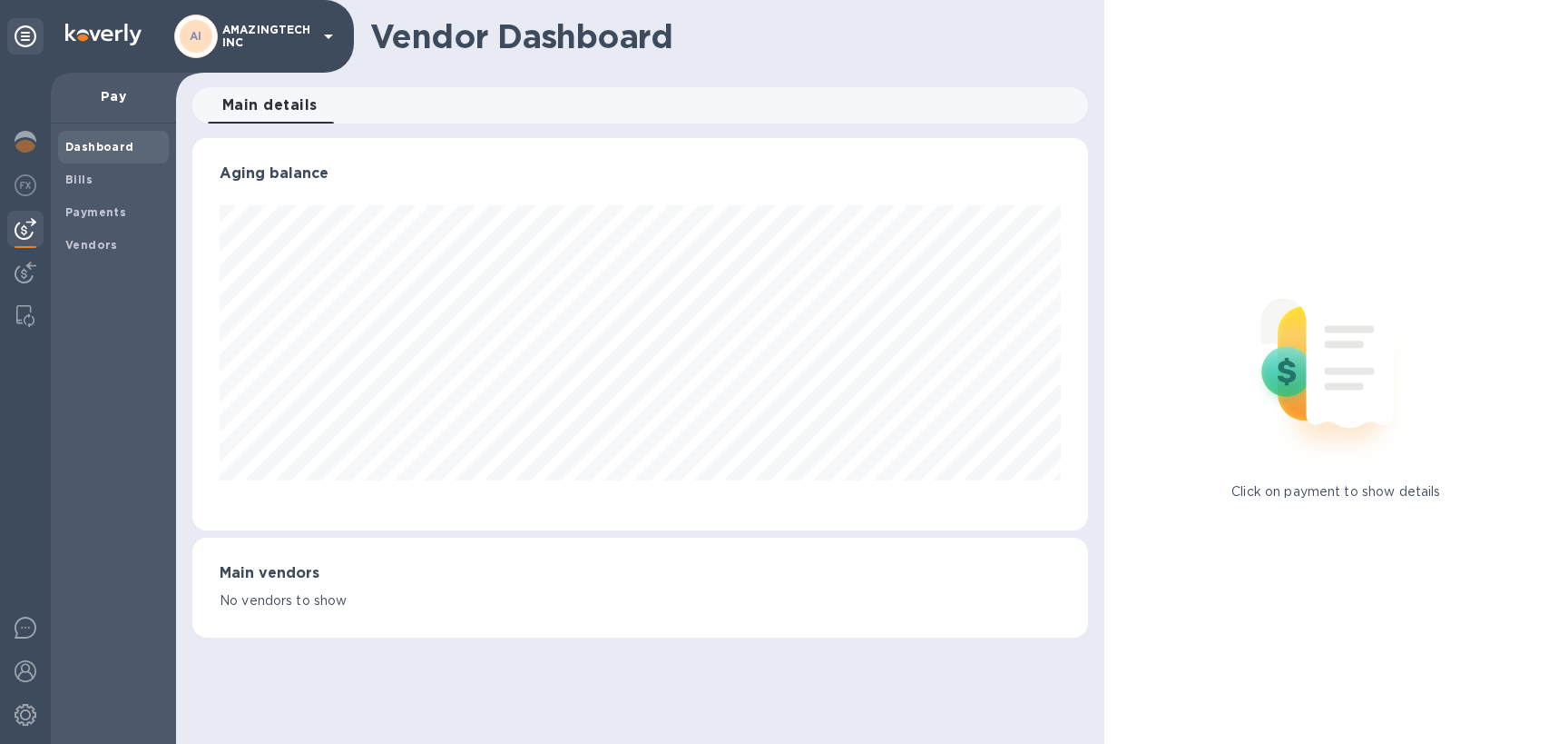
scroll to position [392, 895]
